Goal: Information Seeking & Learning: Find specific page/section

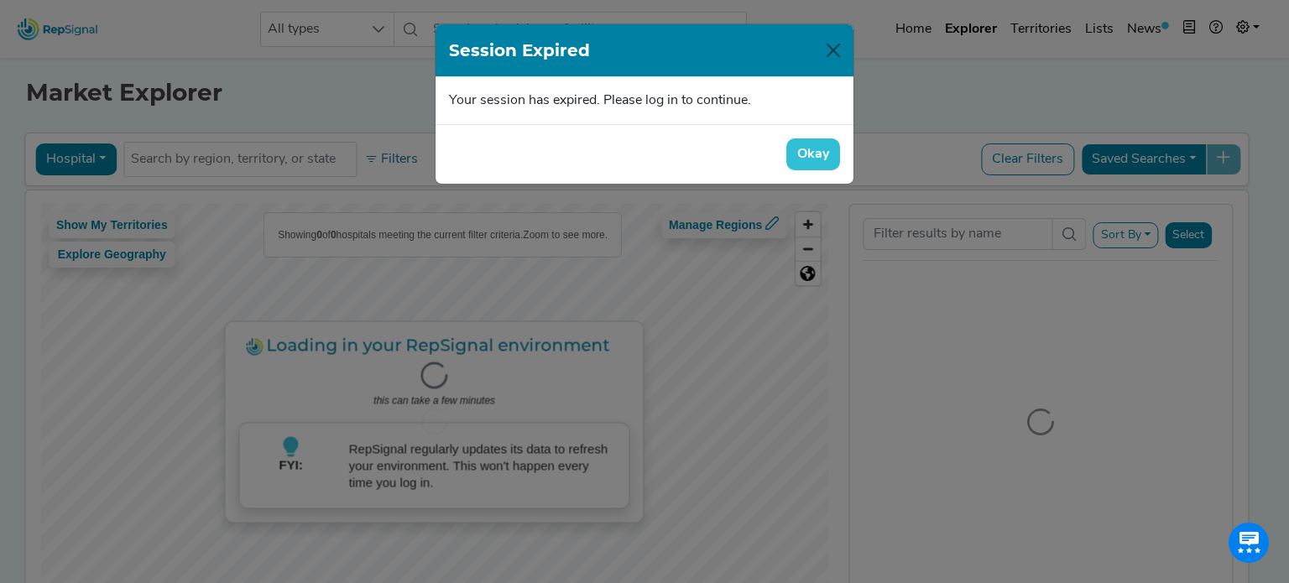
click at [829, 162] on button "Okay" at bounding box center [813, 154] width 54 height 32
